Goal: Check status

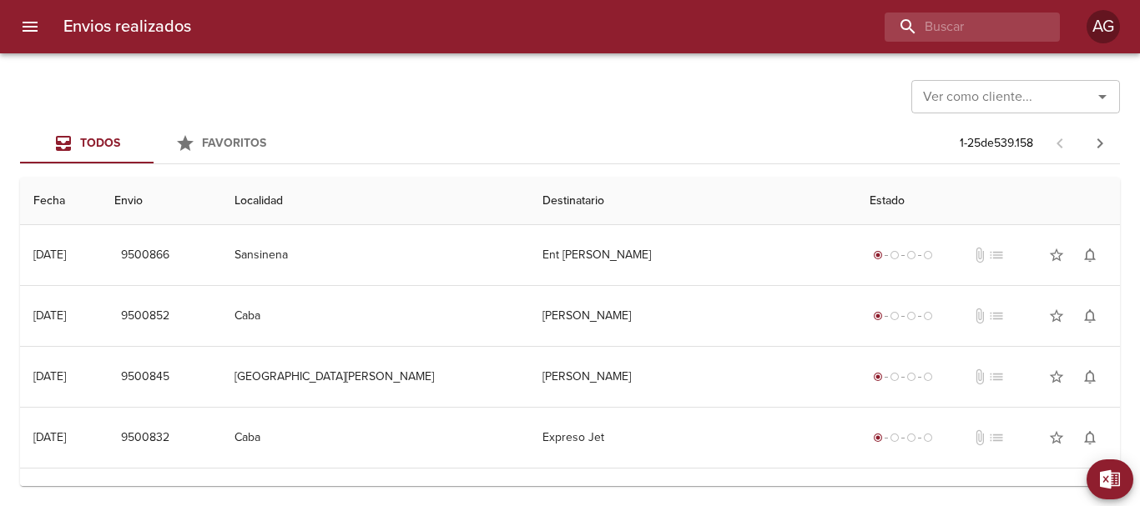
click at [934, 35] on input "buscar" at bounding box center [957, 27] width 147 height 29
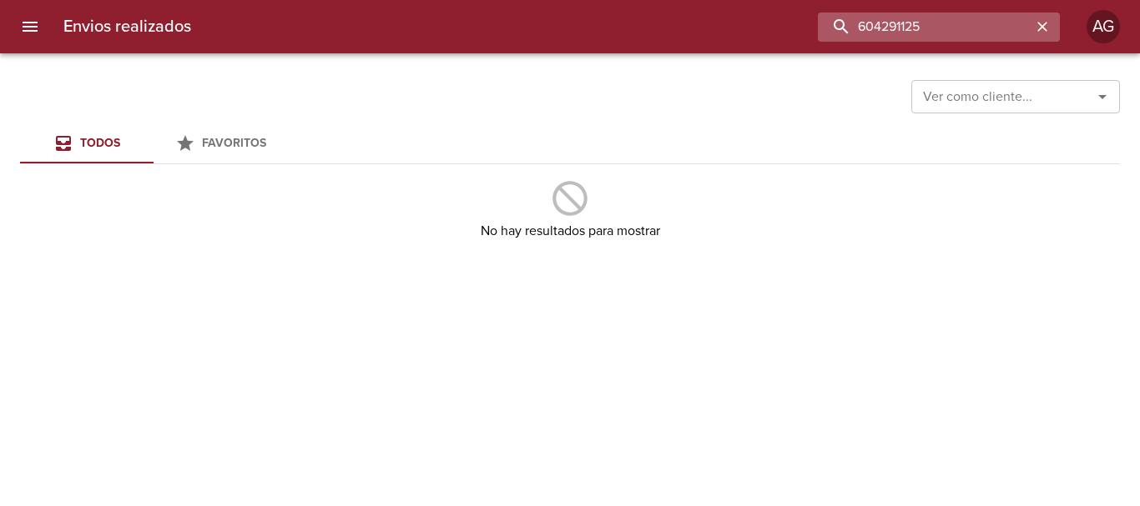
click at [947, 19] on input "604291125" at bounding box center [925, 27] width 214 height 29
paste input "9395506"
type input "9395506"
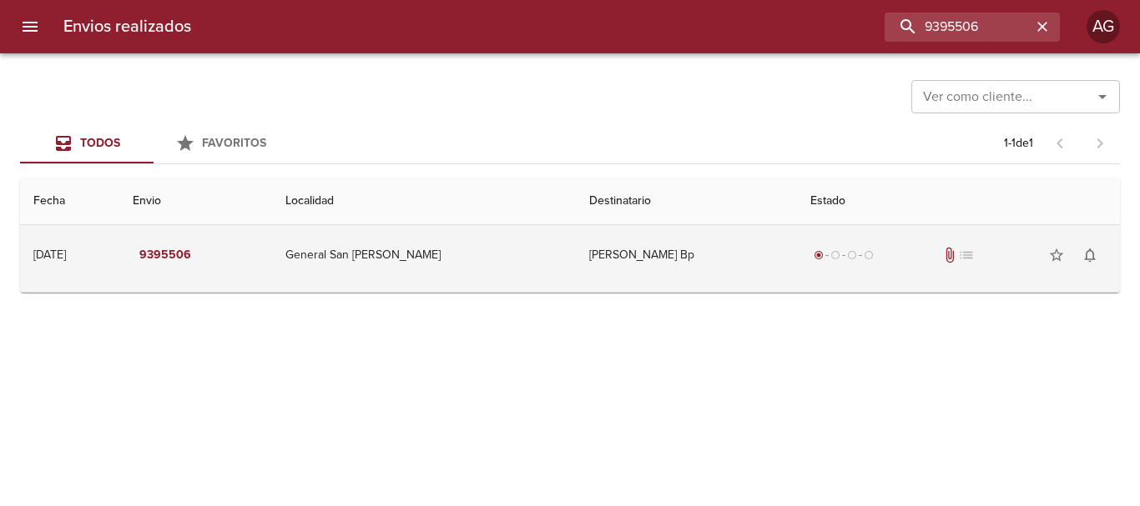
click at [661, 264] on td "[PERSON_NAME] Bp" at bounding box center [686, 255] width 221 height 60
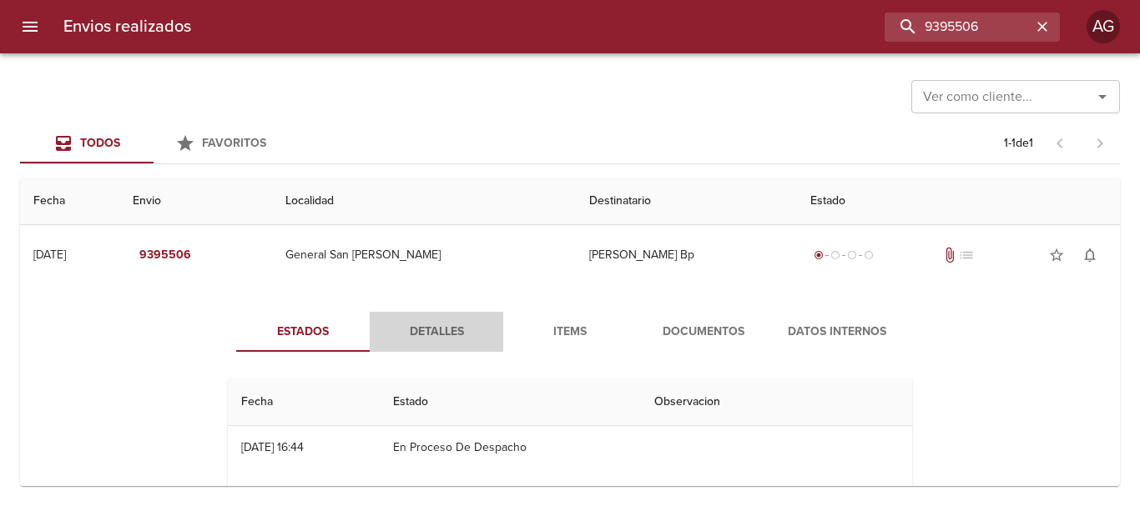
click at [448, 343] on button "Detalles" at bounding box center [436, 332] width 133 height 40
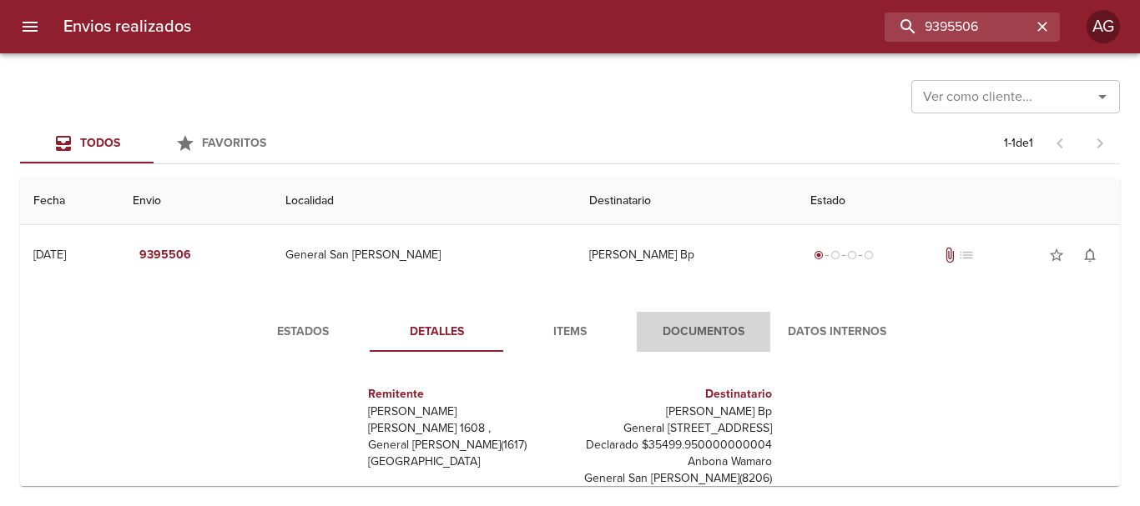
click at [670, 332] on span "Documentos" at bounding box center [703, 332] width 113 height 21
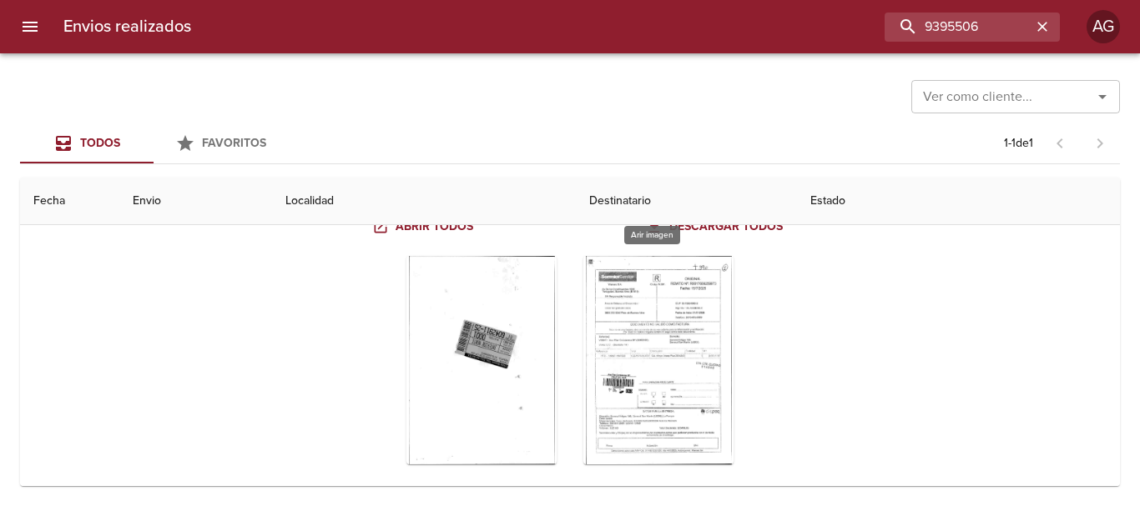
scroll to position [193, 0]
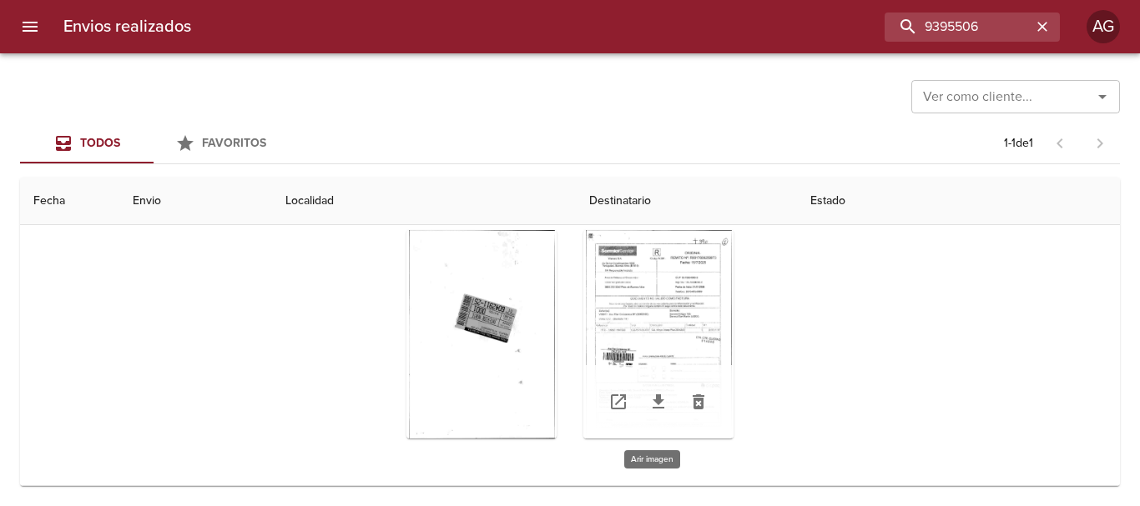
click at [696, 325] on div "Tabla de envíos del cliente" at bounding box center [658, 334] width 150 height 209
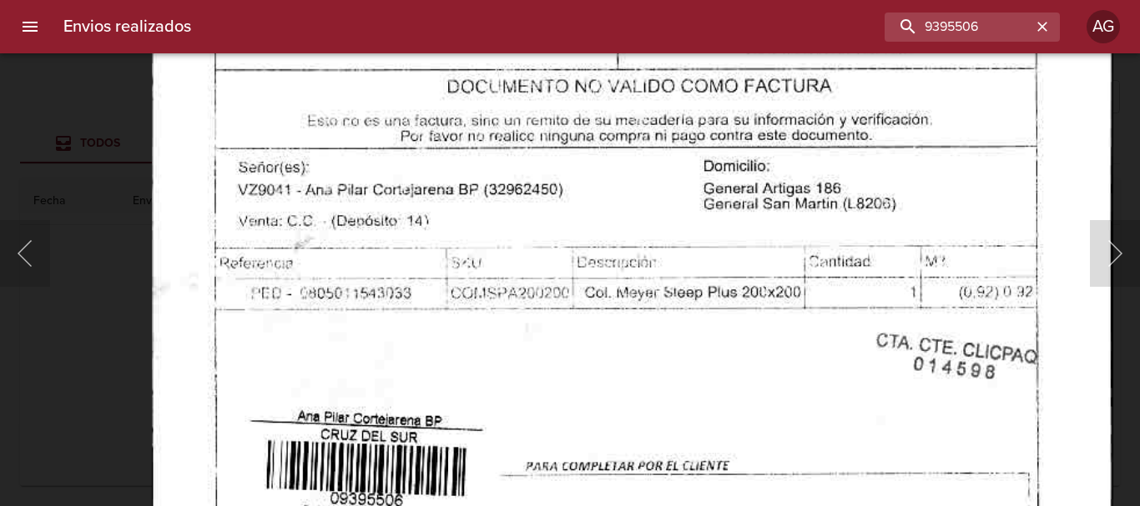
click at [1040, 122] on img "Lightbox" at bounding box center [632, 321] width 961 height 1370
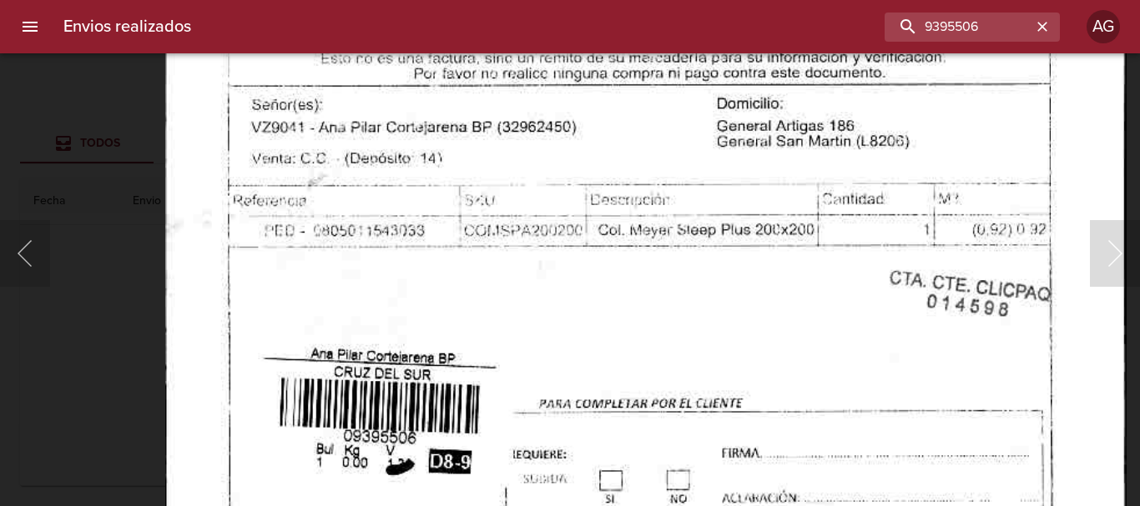
click at [1046, 98] on img "Lightbox" at bounding box center [645, 259] width 961 height 1370
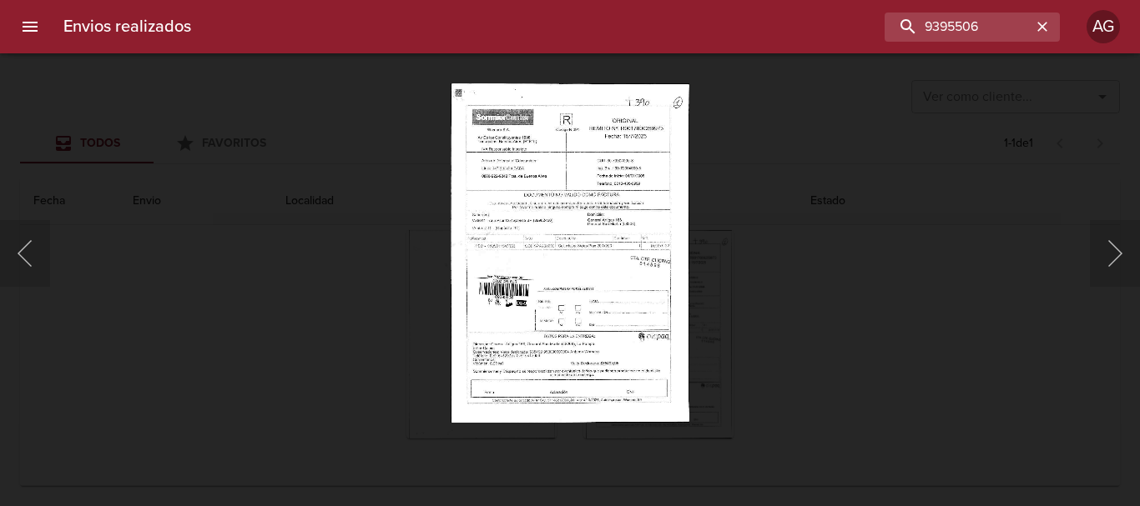
click at [894, 206] on div "Lightbox" at bounding box center [570, 253] width 1140 height 506
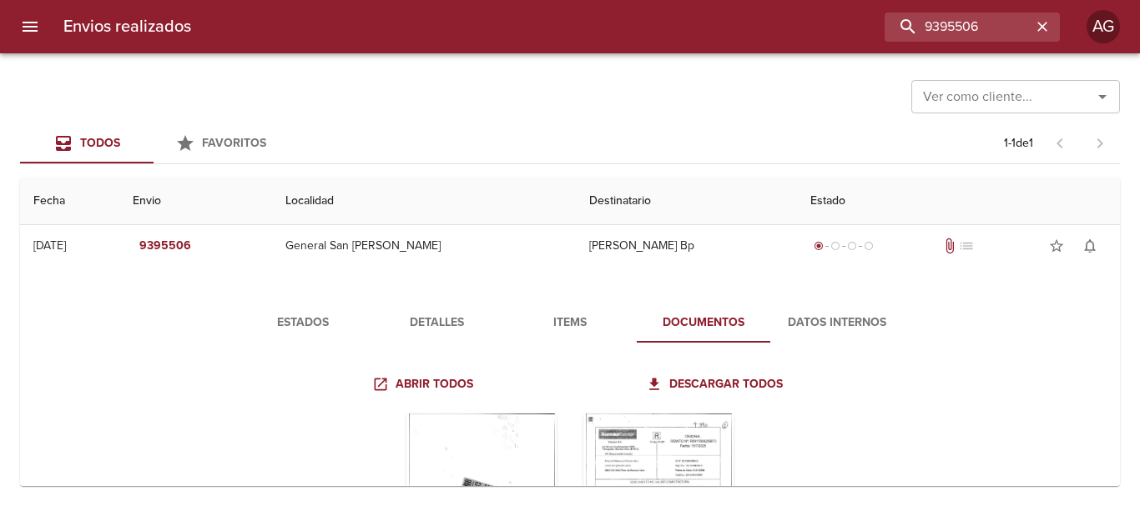
scroll to position [0, 0]
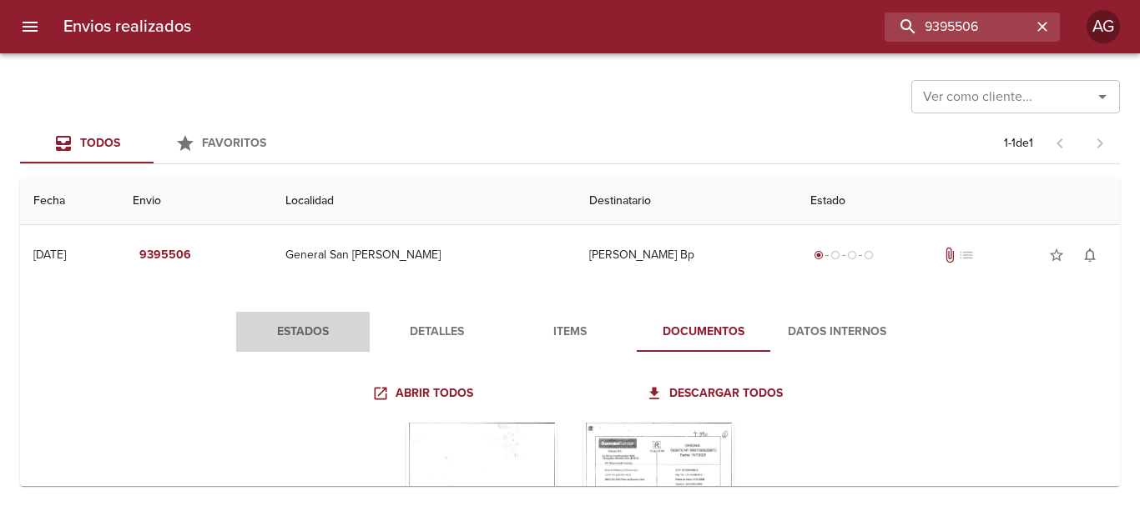
click at [311, 331] on span "Estados" at bounding box center [302, 332] width 113 height 21
